Goal: Information Seeking & Learning: Learn about a topic

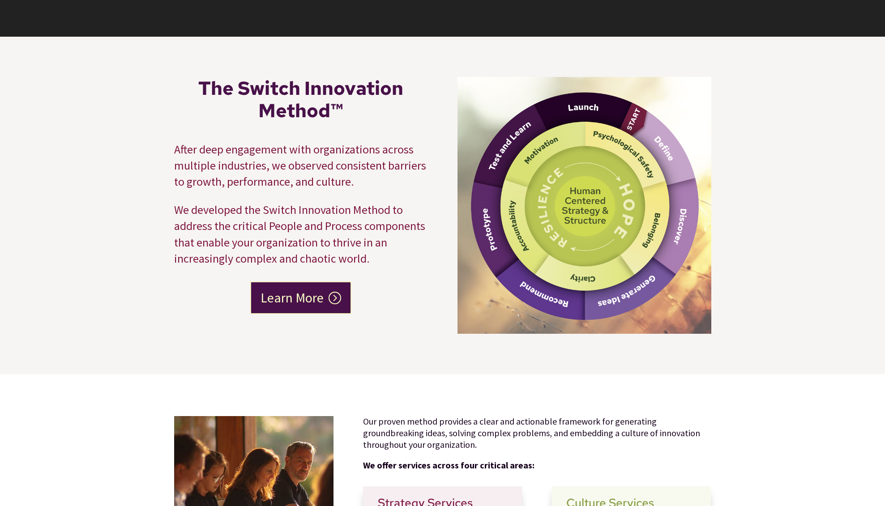
scroll to position [213, 0]
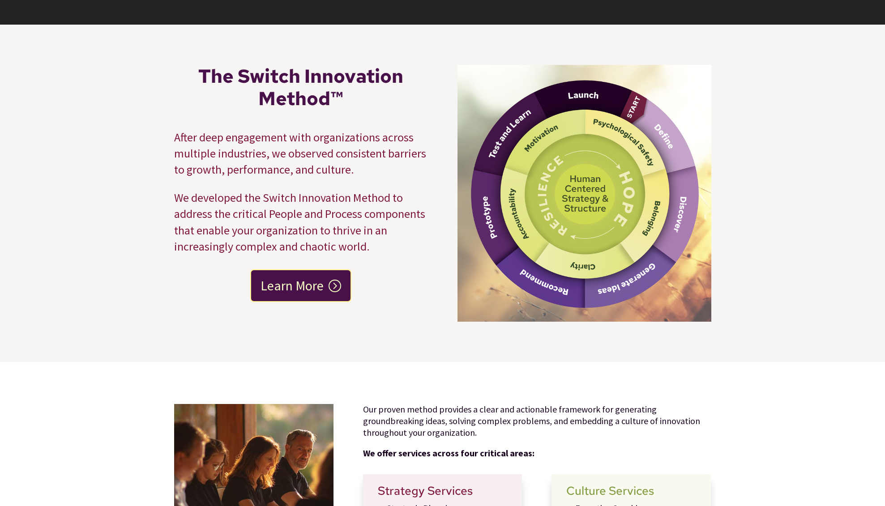
click at [295, 287] on link "Learn More" at bounding box center [300, 286] width 101 height 33
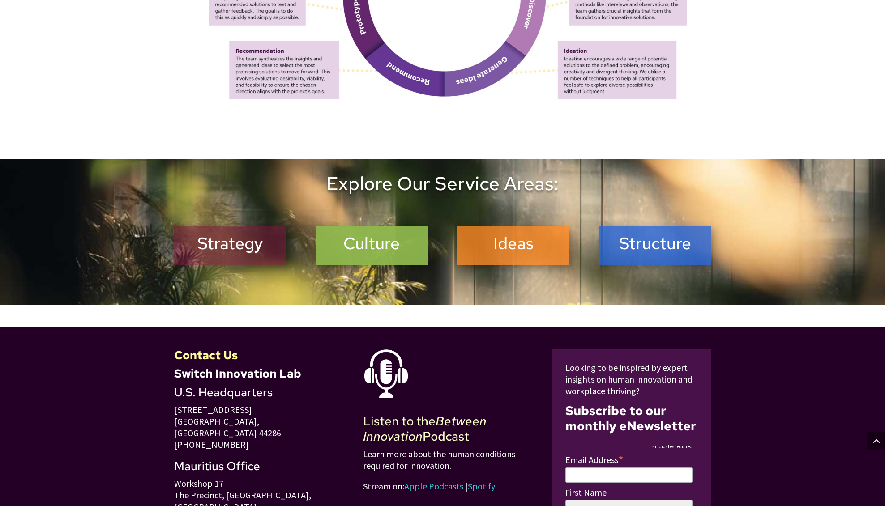
scroll to position [1033, 0]
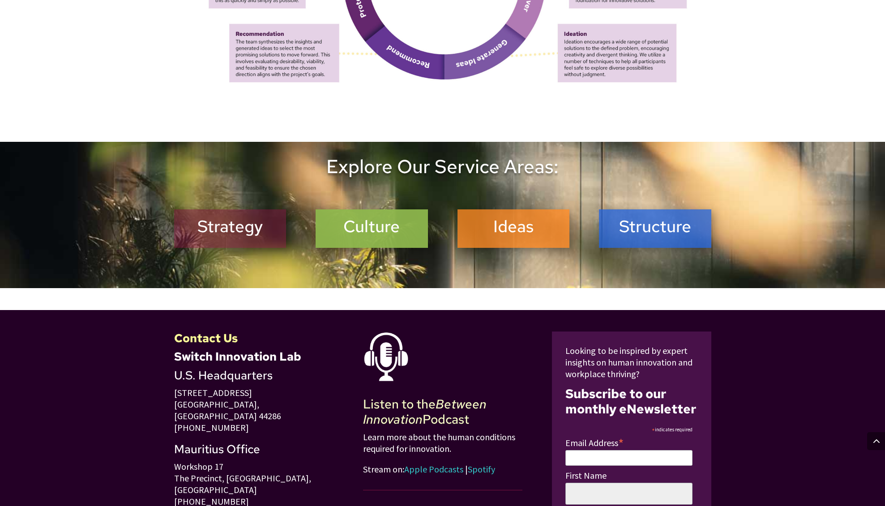
click at [227, 225] on h2 "Strategy" at bounding box center [230, 229] width 101 height 24
click at [359, 233] on h2 "Culture" at bounding box center [371, 229] width 101 height 24
click at [527, 213] on div "Ideas" at bounding box center [514, 229] width 112 height 39
click at [515, 223] on h2 "Ideas" at bounding box center [513, 229] width 101 height 24
click at [664, 228] on h2 "Structure" at bounding box center [655, 229] width 101 height 24
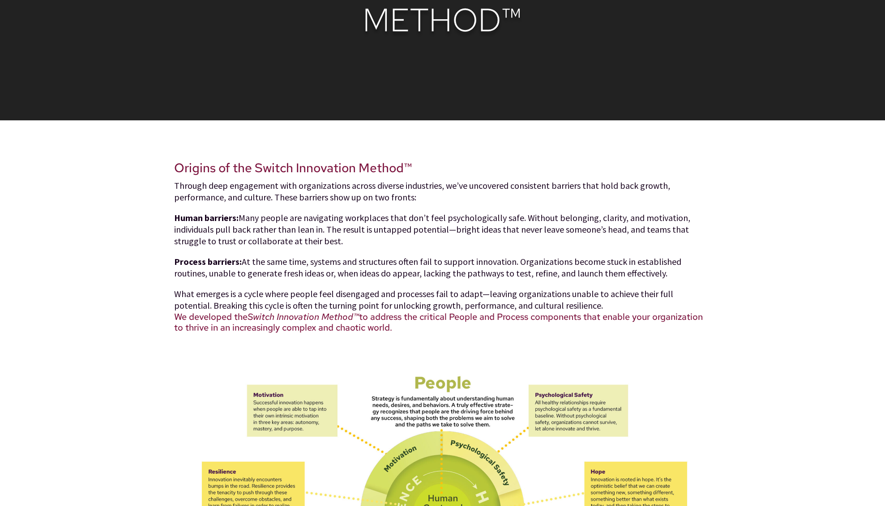
scroll to position [0, 0]
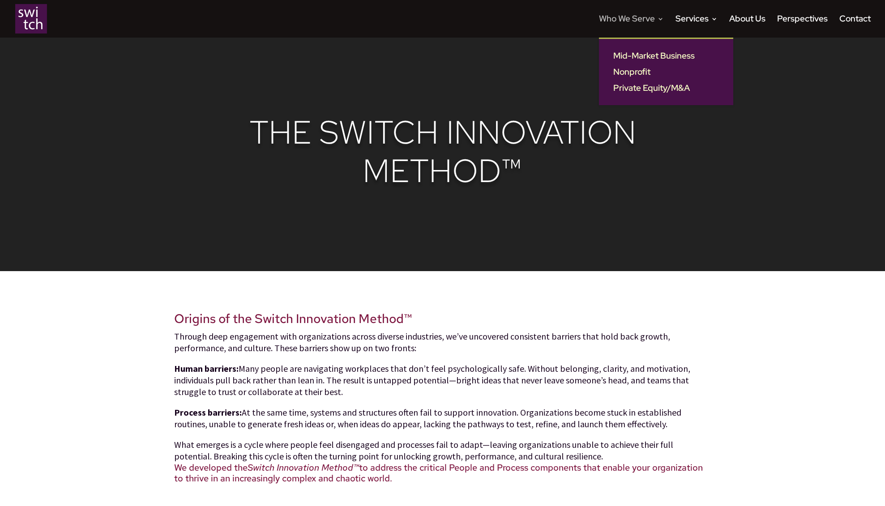
click at [637, 21] on link "Who We Serve" at bounding box center [631, 27] width 65 height 22
click at [629, 54] on link "Mid-Market Business" at bounding box center [666, 56] width 116 height 16
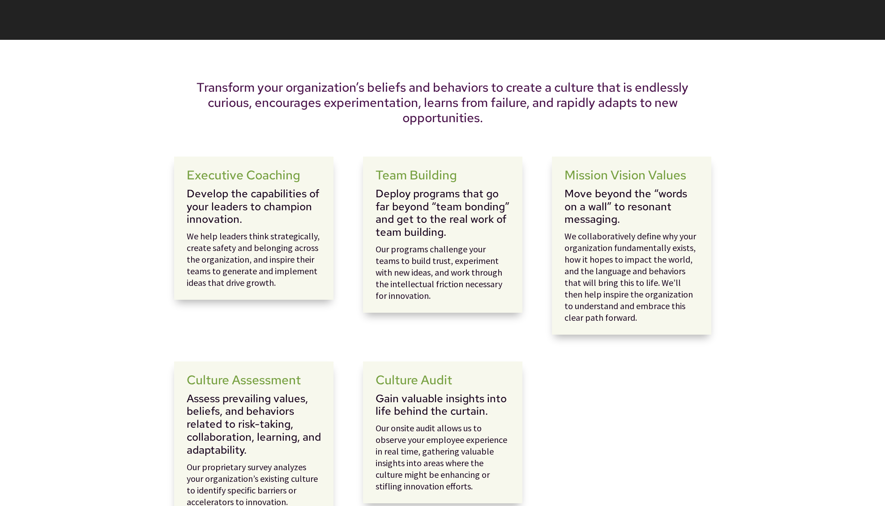
scroll to position [194, 0]
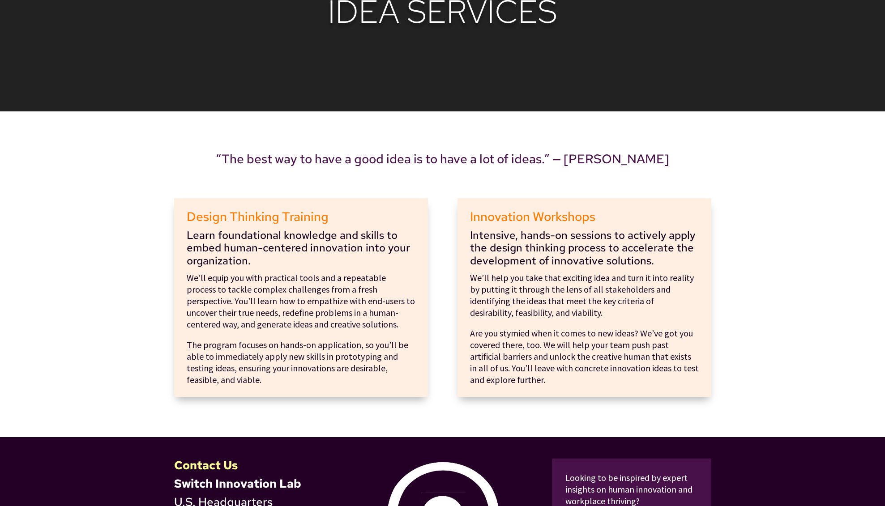
scroll to position [123, 0]
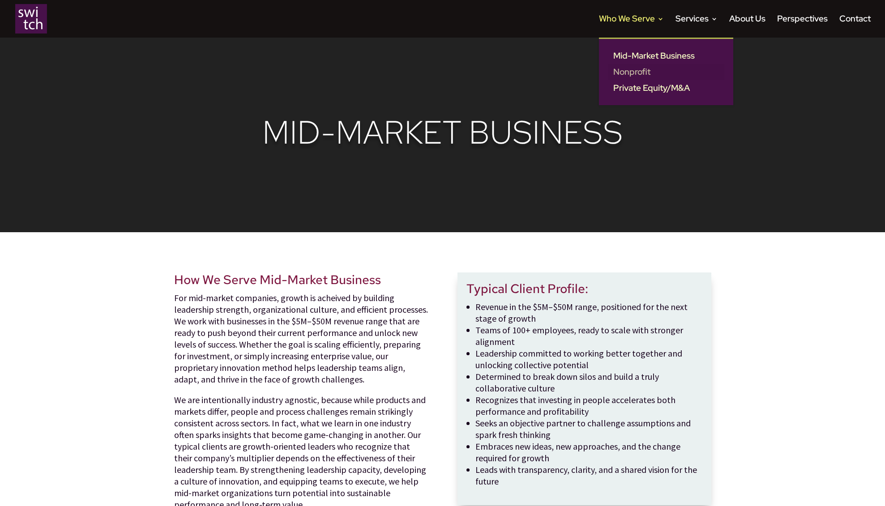
click at [627, 69] on link "Nonprofit" at bounding box center [666, 72] width 116 height 16
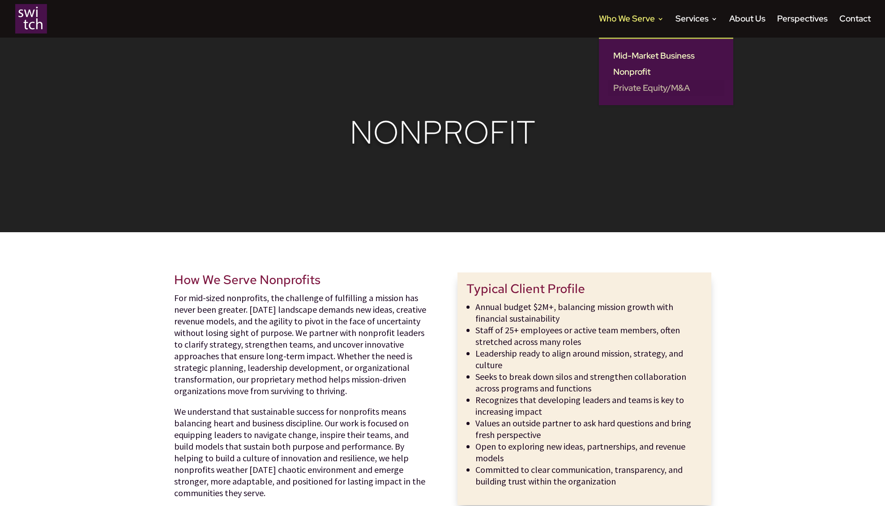
click at [635, 85] on link "Private Equity/M&A" at bounding box center [666, 88] width 116 height 16
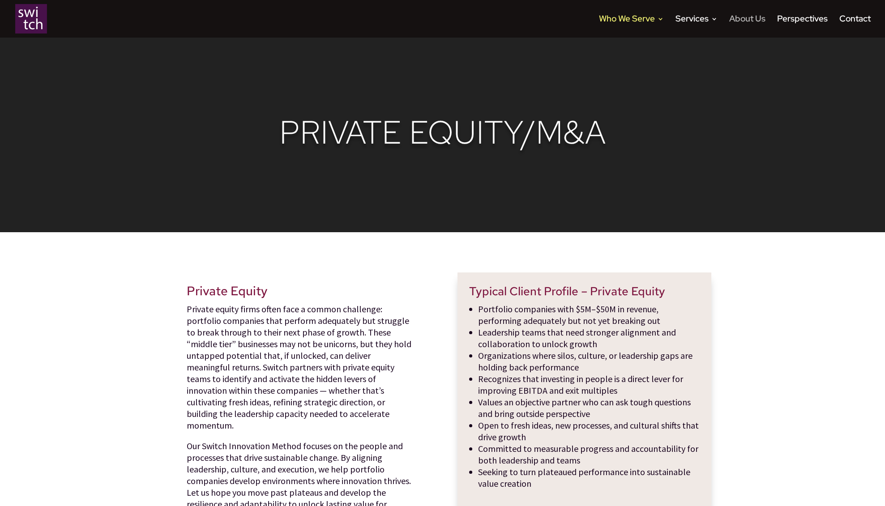
click at [745, 21] on link "About Us" at bounding box center [747, 27] width 36 height 22
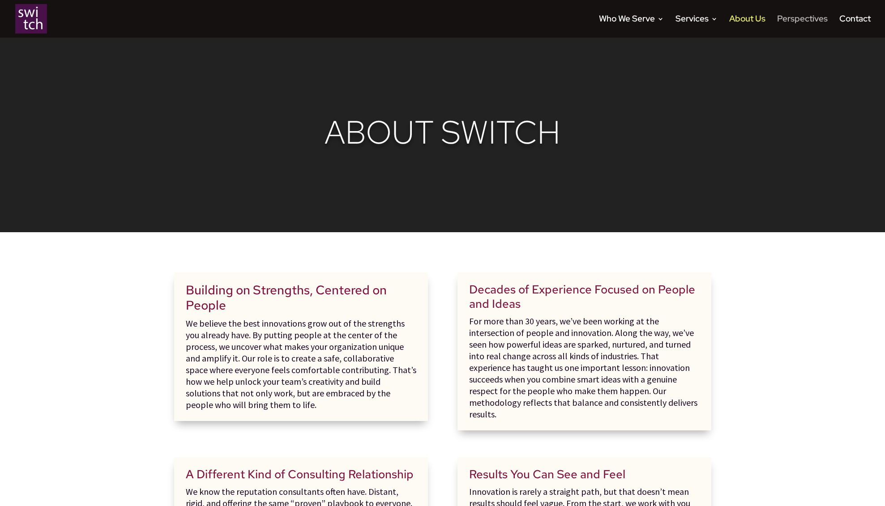
click at [810, 17] on link "Perspectives" at bounding box center [802, 27] width 51 height 22
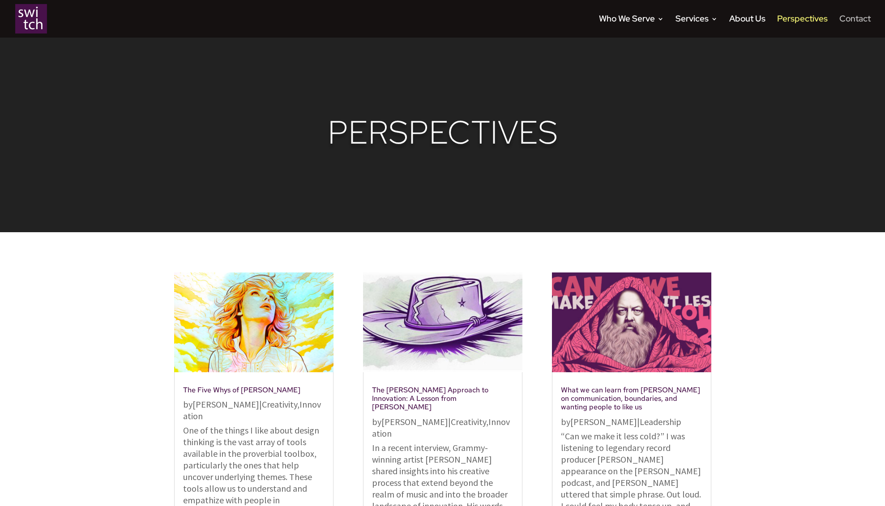
click at [862, 19] on link "Contact" at bounding box center [855, 27] width 31 height 22
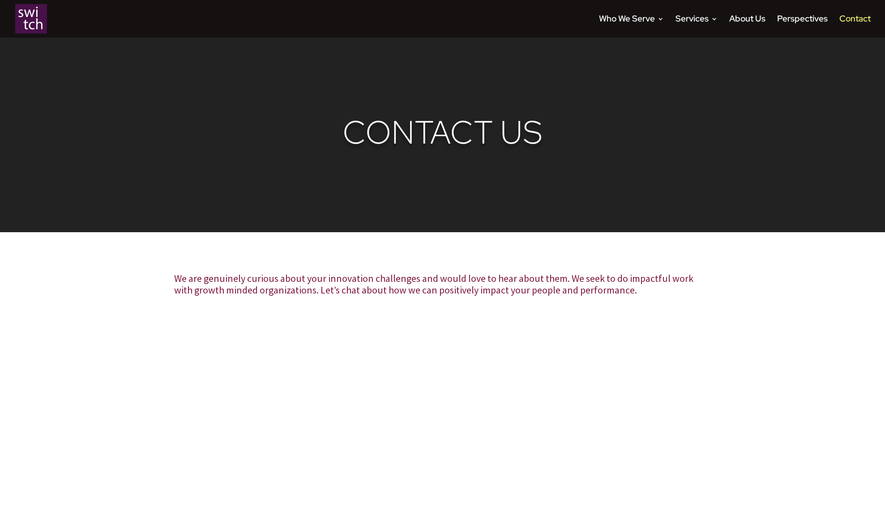
click at [39, 20] on img at bounding box center [31, 19] width 32 height 30
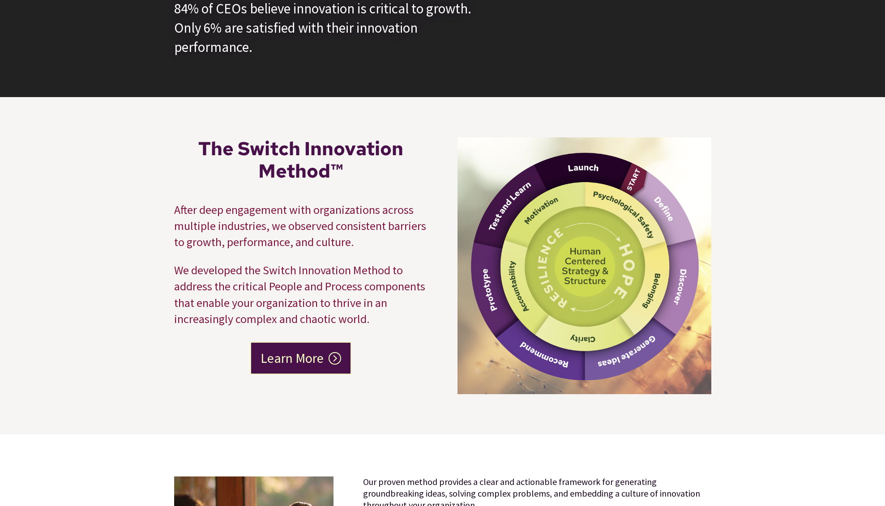
scroll to position [158, 0]
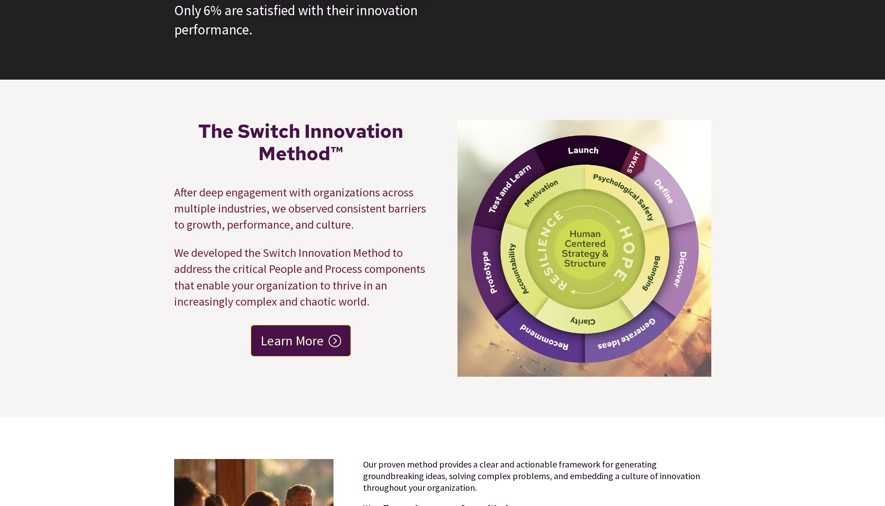
click at [328, 343] on link "Learn More" at bounding box center [300, 341] width 101 height 33
